Goal: Task Accomplishment & Management: Manage account settings

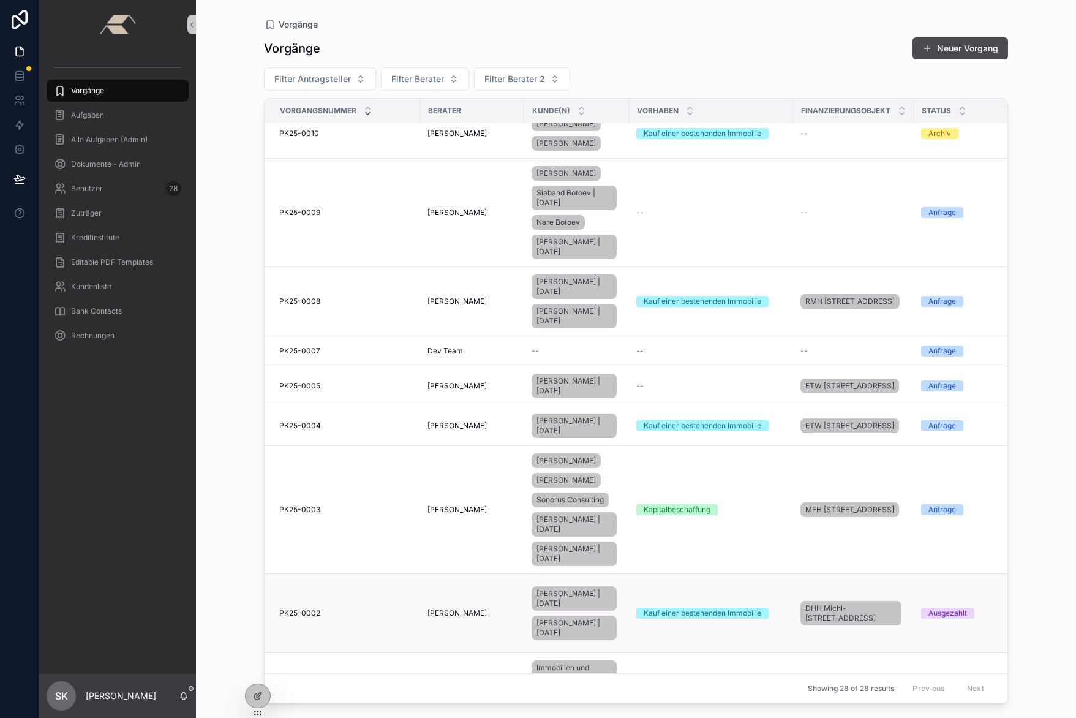
scroll to position [1064, 0]
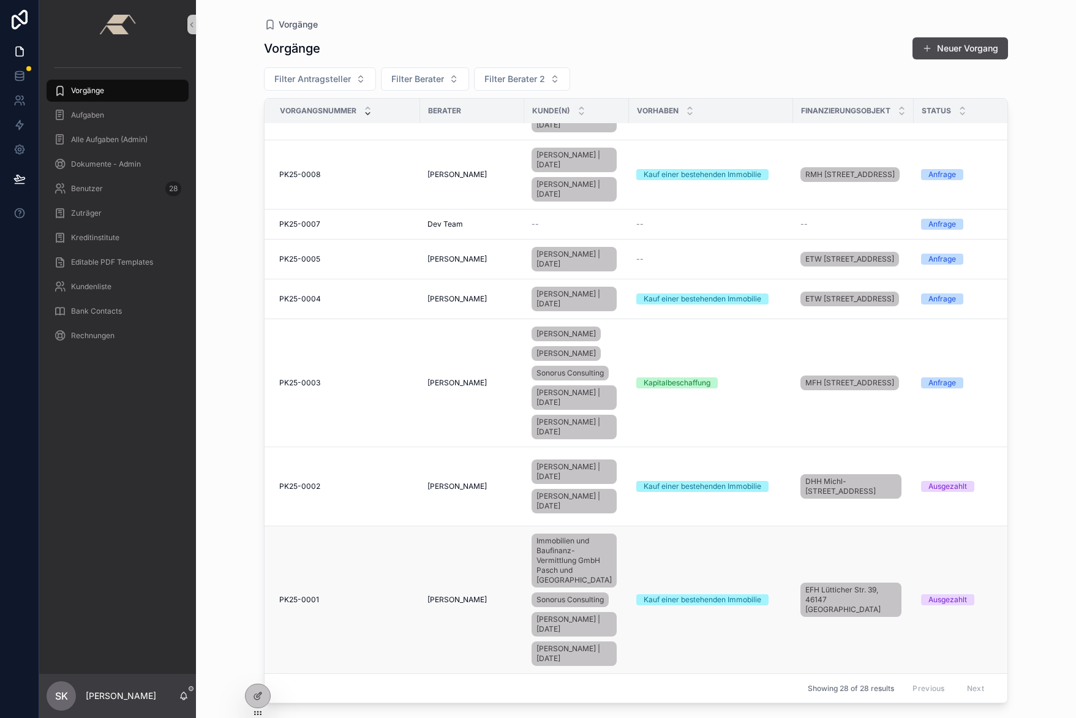
click at [311, 595] on span "PK25-0001" at bounding box center [299, 600] width 40 height 10
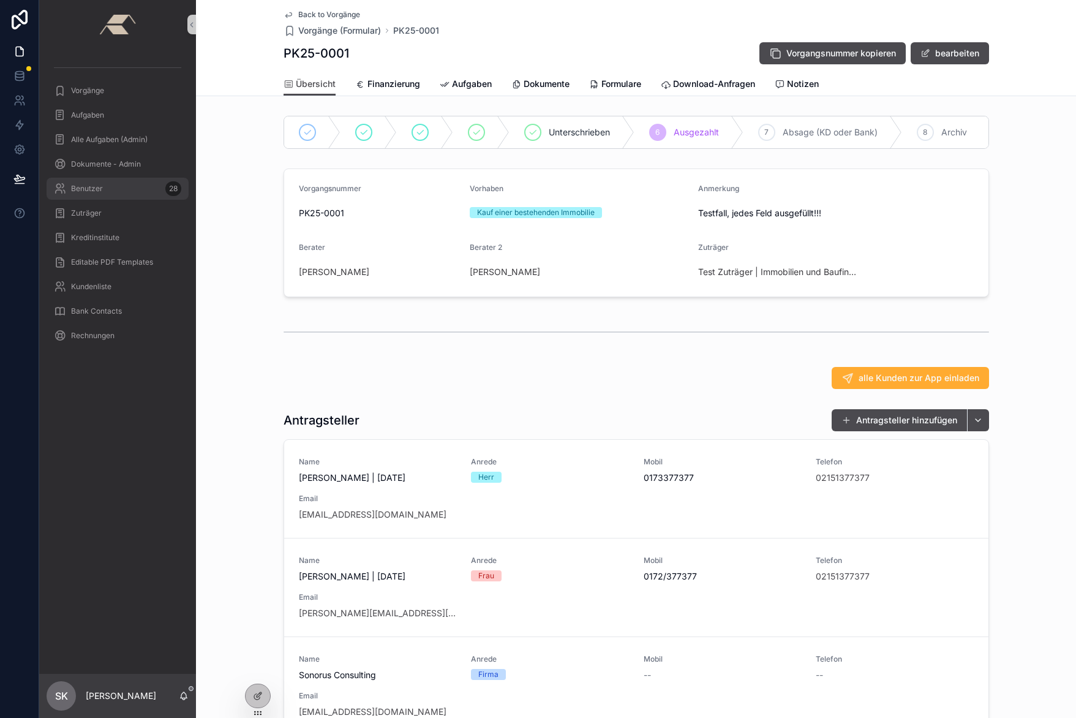
click at [96, 190] on span "Benutzer" at bounding box center [87, 189] width 32 height 10
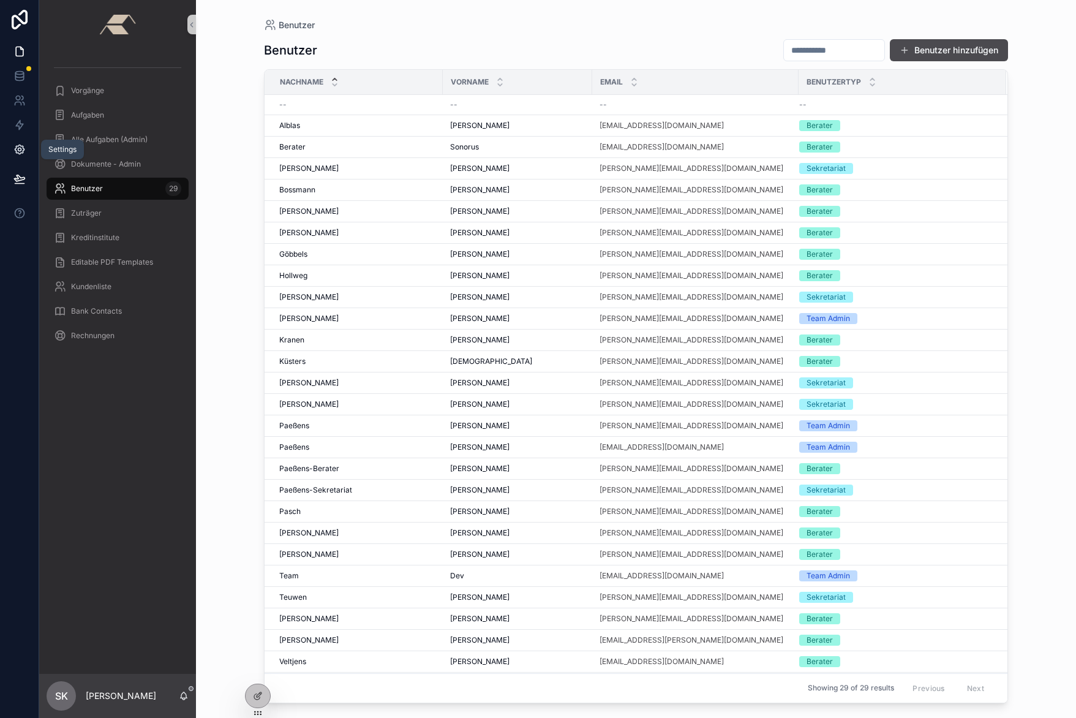
click at [16, 152] on icon at bounding box center [19, 149] width 9 height 9
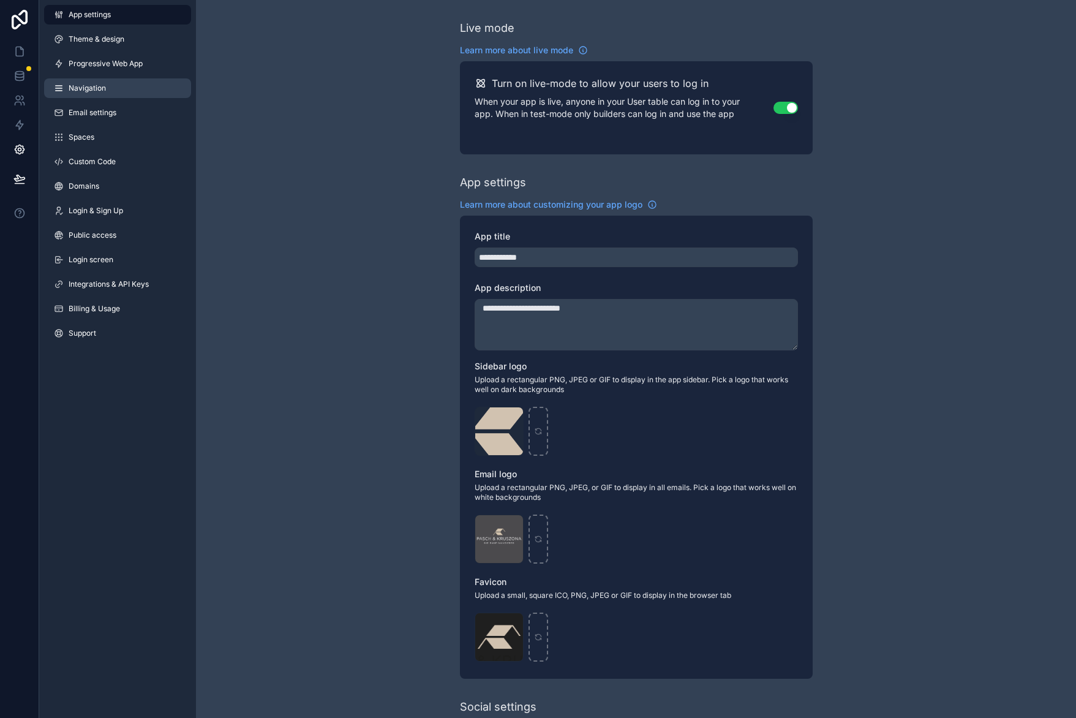
click at [92, 92] on span "Navigation" at bounding box center [87, 88] width 37 height 10
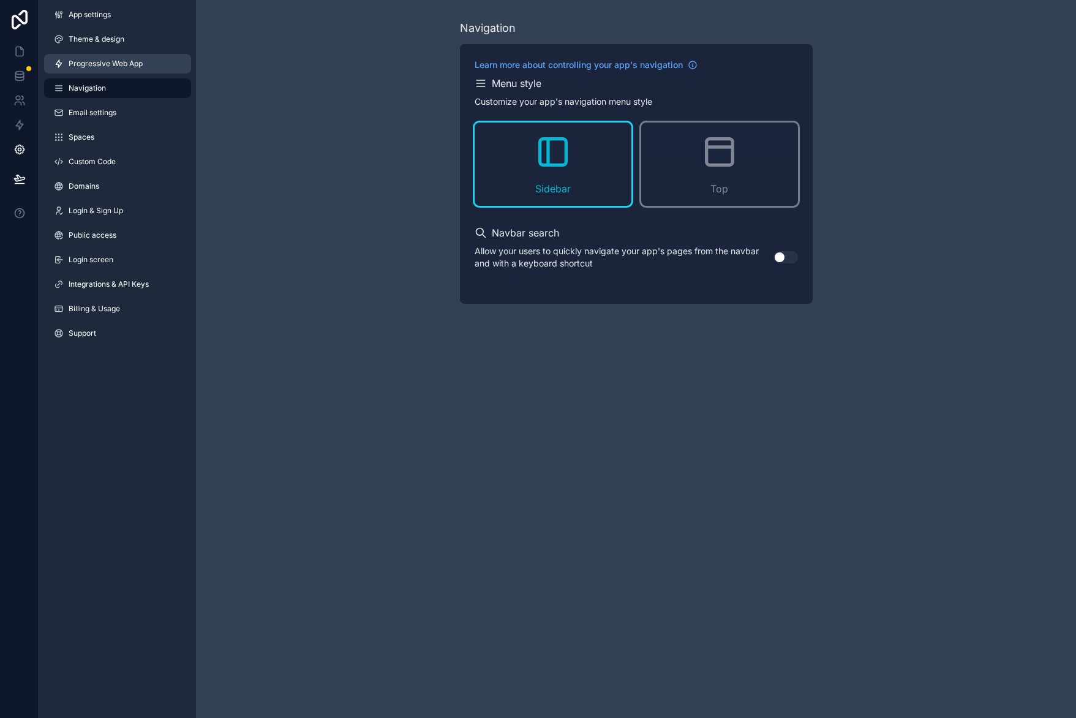
click at [95, 67] on span "Progressive Web App" at bounding box center [106, 64] width 74 height 10
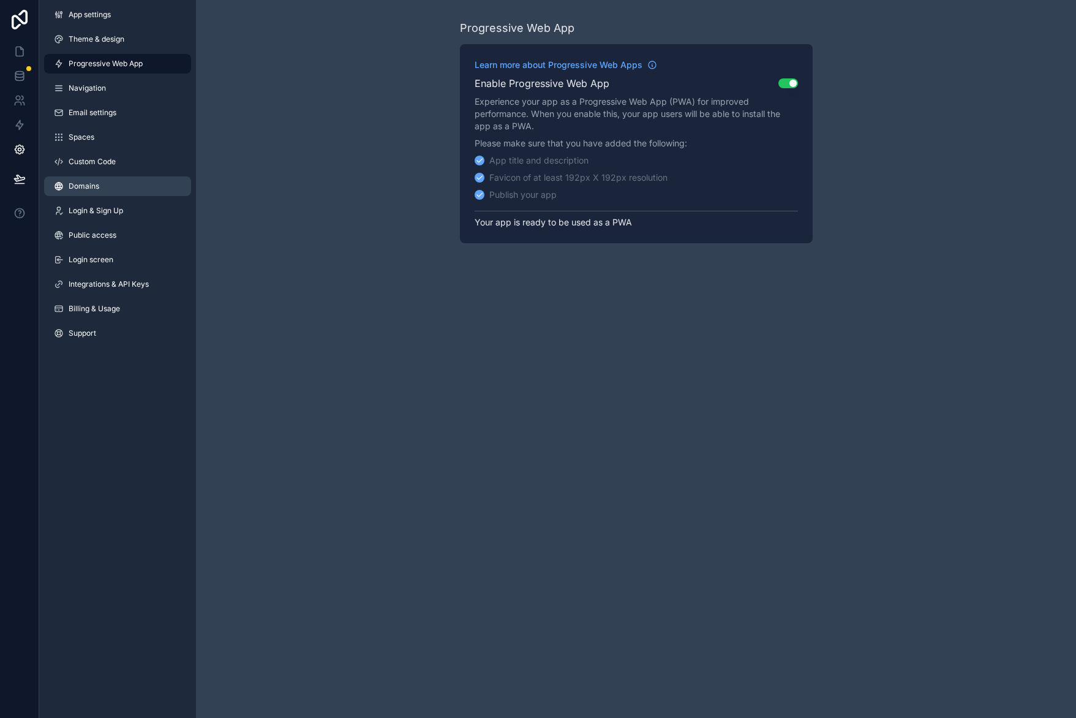
click at [85, 184] on span "Domains" at bounding box center [84, 186] width 31 height 10
